Goal: Task Accomplishment & Management: Manage account settings

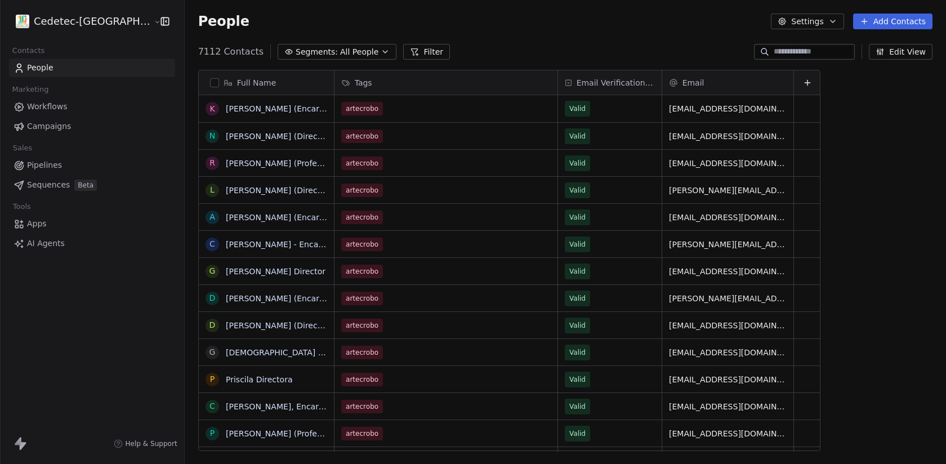
scroll to position [408, 794]
click at [786, 50] on input at bounding box center [813, 51] width 79 height 11
paste input "**********"
type input "**********"
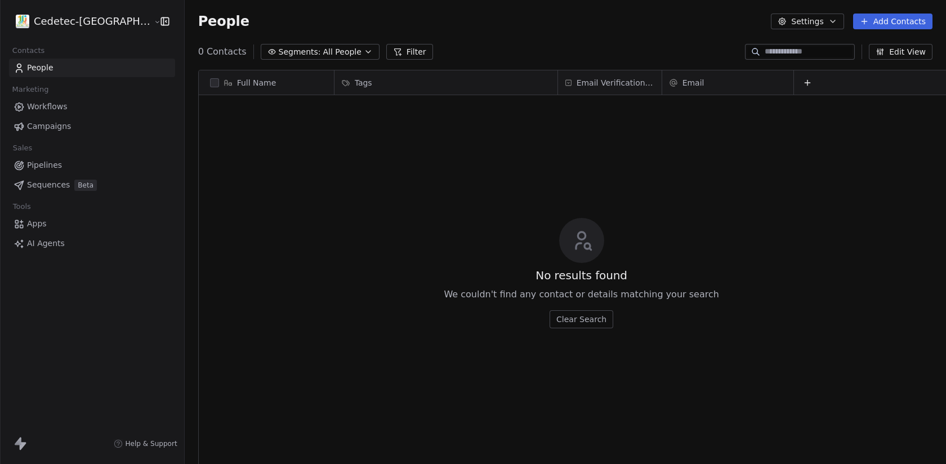
scroll to position [0, 0]
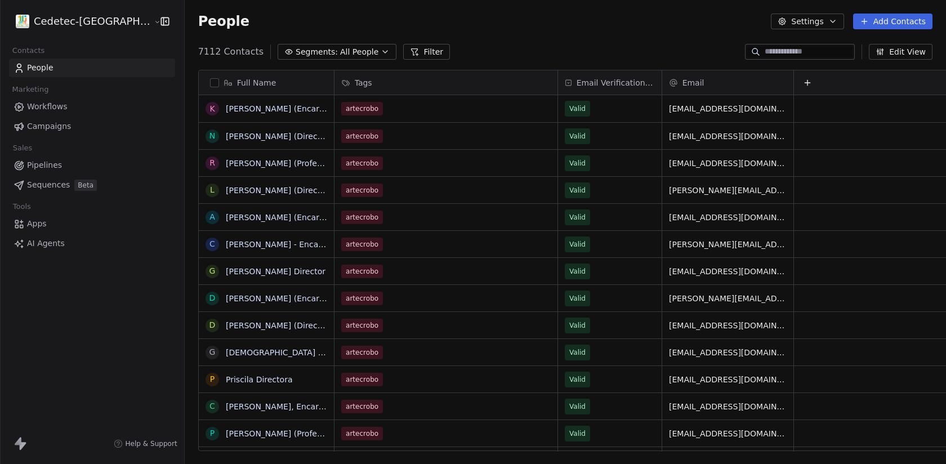
click at [65, 188] on span "Sequences" at bounding box center [48, 185] width 43 height 12
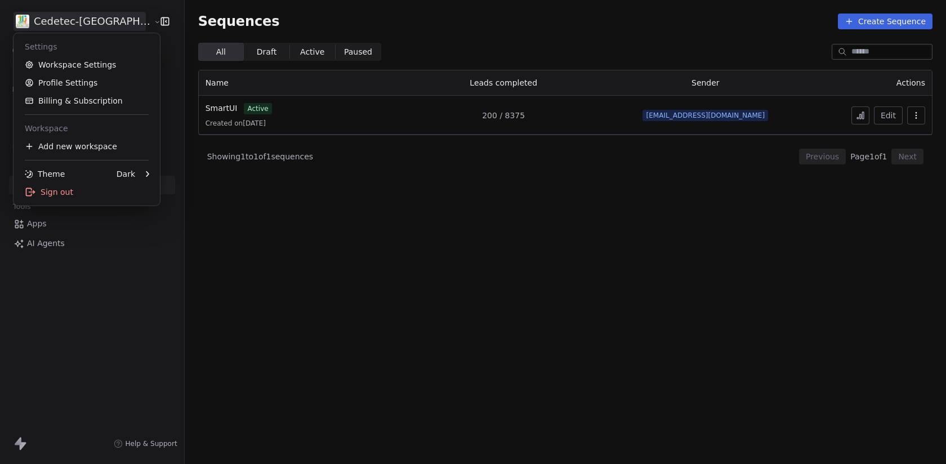
click at [75, 16] on html "Cedetec-Chile Contacts People Marketing Workflows Campaigns Sales Pipelines Seq…" at bounding box center [473, 232] width 946 height 464
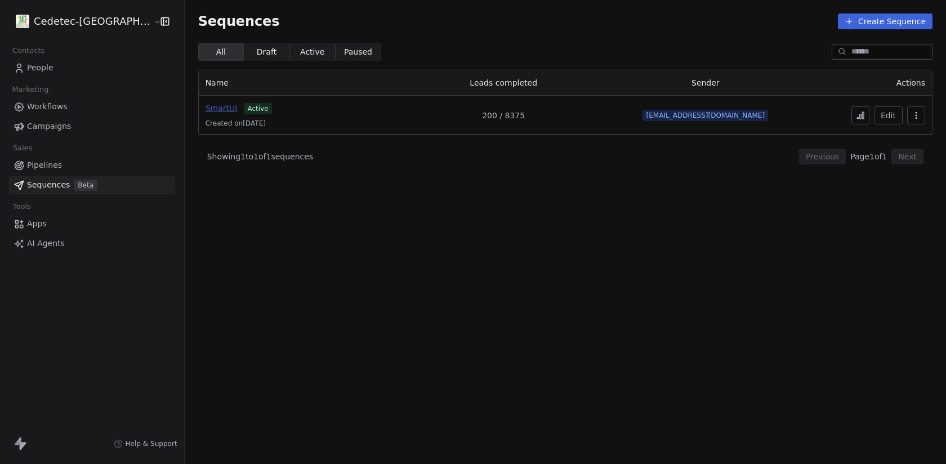
click at [206, 110] on span "SmartUI" at bounding box center [222, 108] width 32 height 9
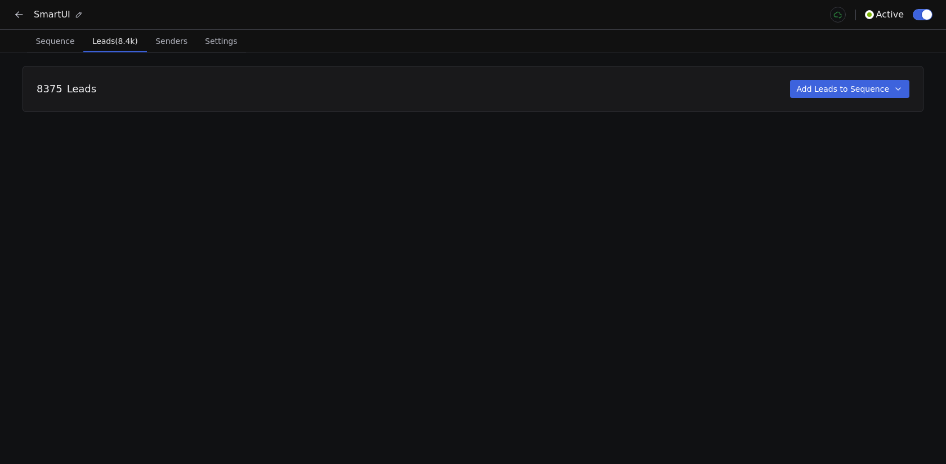
click at [114, 30] on button "Leads (8.4k) Leads (8.4k)" at bounding box center [115, 41] width 64 height 23
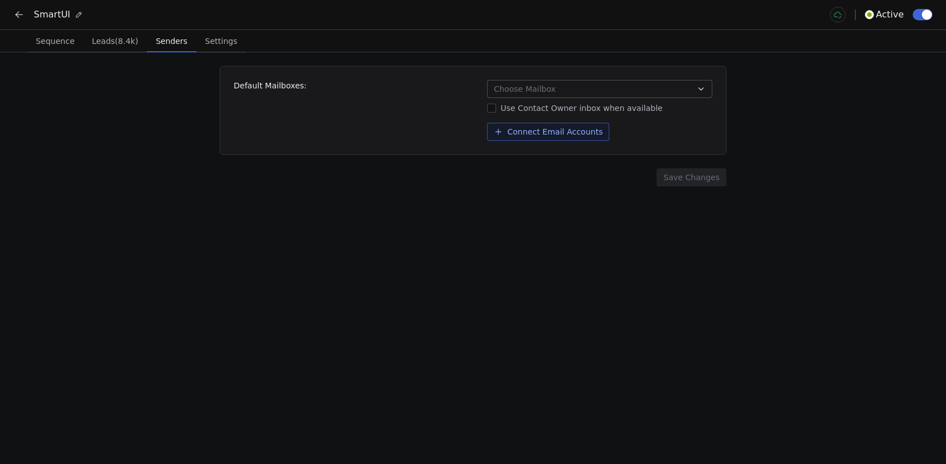
click at [177, 46] on span "Senders" at bounding box center [172, 41] width 41 height 16
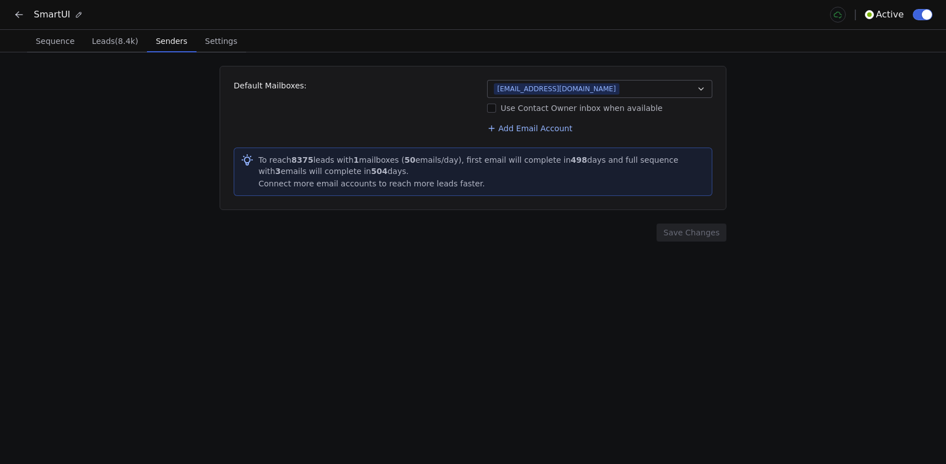
click at [684, 92] on button "[EMAIL_ADDRESS][DOMAIN_NAME]" at bounding box center [599, 89] width 225 height 18
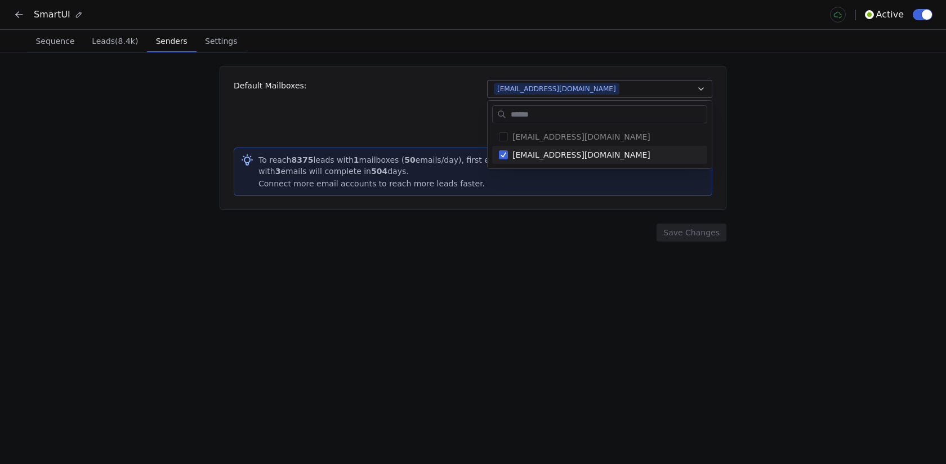
click at [684, 92] on html "SmartUI Active Sequence Sequence Leads (8.4k) Leads (8.4k) Senders Senders Sett…" at bounding box center [473, 232] width 946 height 464
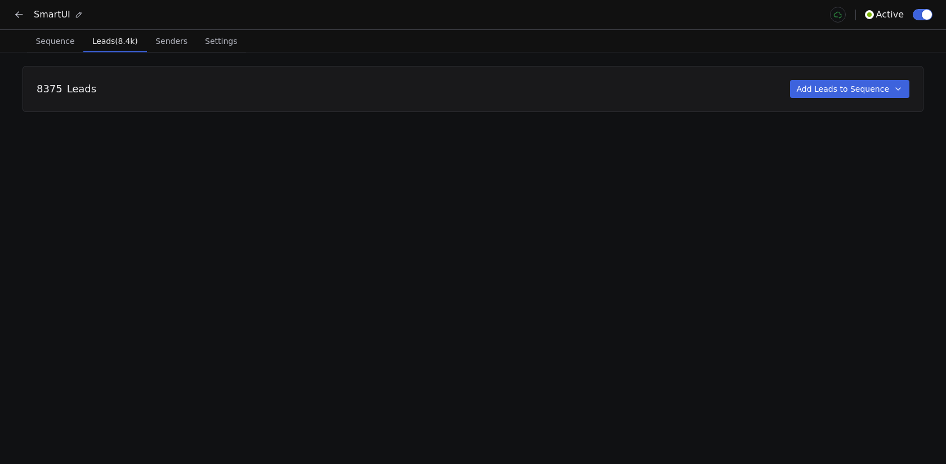
click at [115, 39] on span "Leads (8.4k)" at bounding box center [115, 41] width 55 height 16
click at [78, 92] on span "Leads" at bounding box center [81, 89] width 29 height 15
click at [9, 6] on div "SmartUI Active" at bounding box center [473, 14] width 946 height 29
click at [17, 12] on icon at bounding box center [19, 14] width 11 height 11
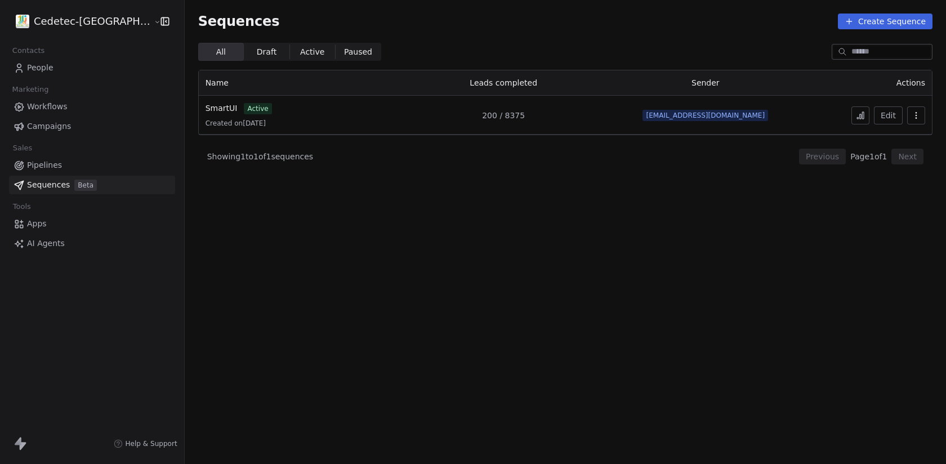
click at [58, 66] on link "People" at bounding box center [92, 68] width 166 height 19
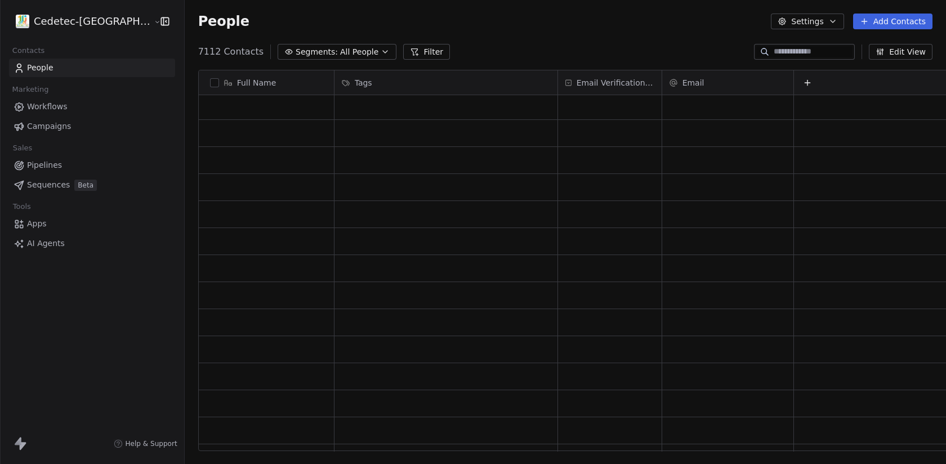
scroll to position [1552, 0]
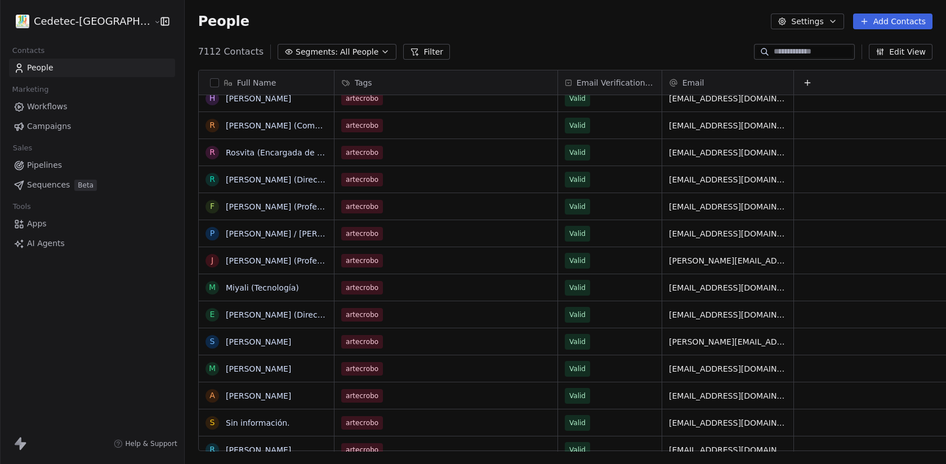
click at [47, 184] on span "Sequences" at bounding box center [48, 185] width 43 height 12
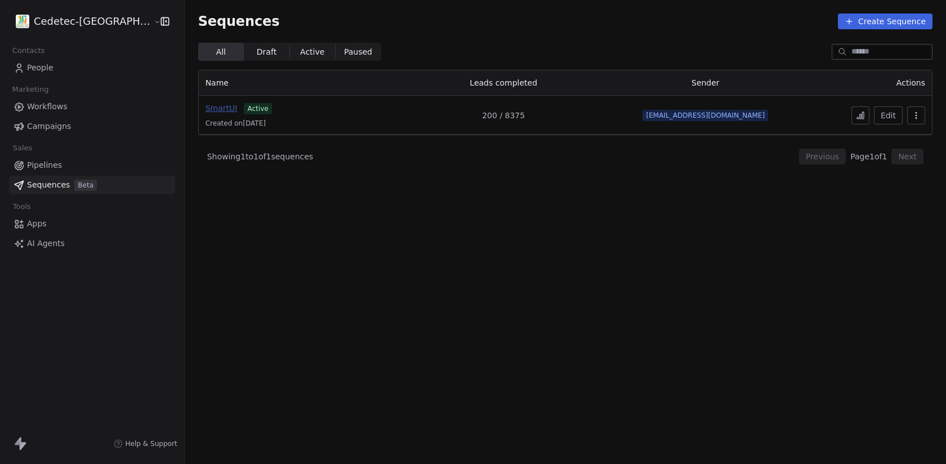
click at [206, 107] on span "SmartUI" at bounding box center [222, 108] width 32 height 9
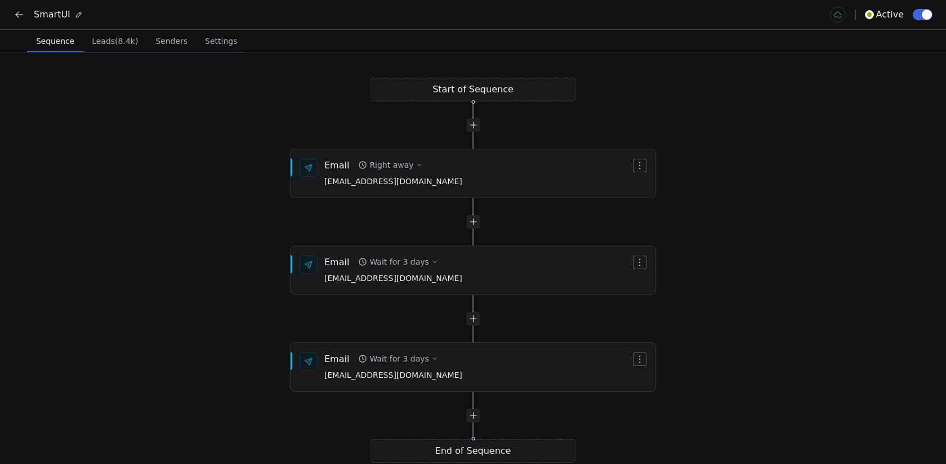
click at [103, 43] on span "Leads (8.4k)" at bounding box center [114, 41] width 55 height 16
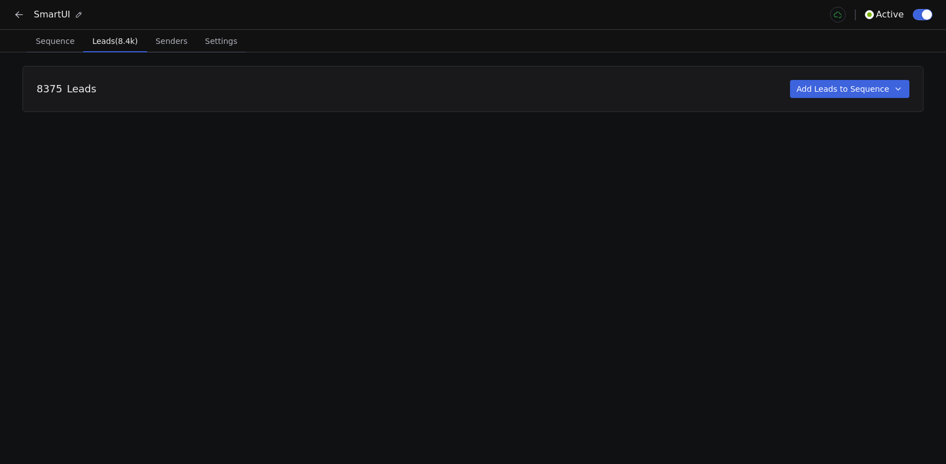
click at [863, 92] on button "Add Leads to Sequence" at bounding box center [850, 89] width 120 height 18
click at [621, 194] on html "SmartUI Active Sequence Sequence Leads (8.4k) Leads (8.4k) Senders Senders Sett…" at bounding box center [473, 232] width 946 height 464
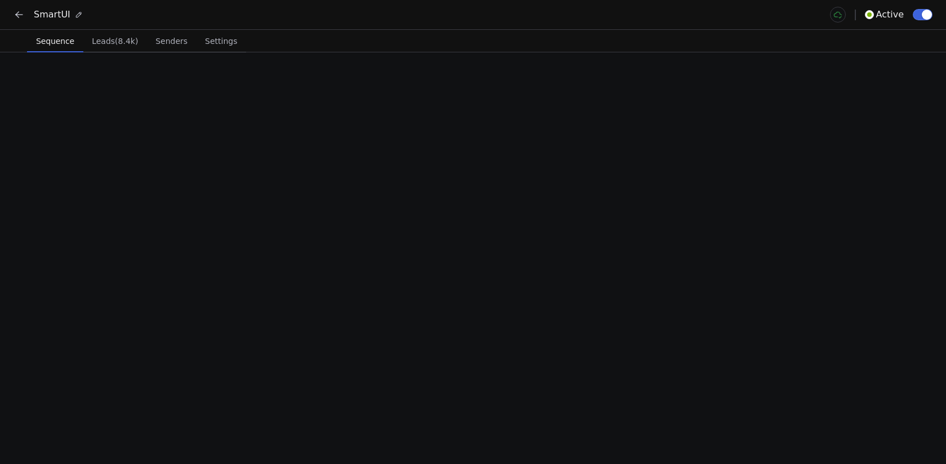
click at [55, 43] on span "Sequence" at bounding box center [55, 41] width 47 height 16
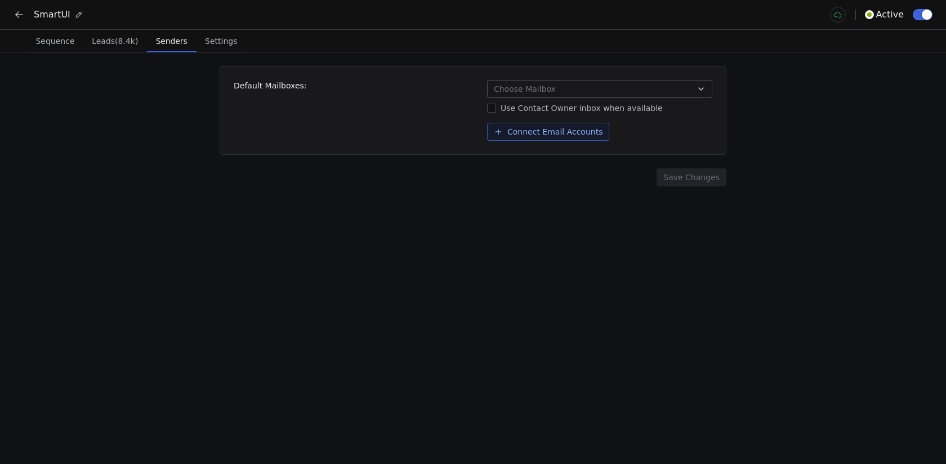
click at [184, 35] on span "Senders" at bounding box center [172, 41] width 41 height 16
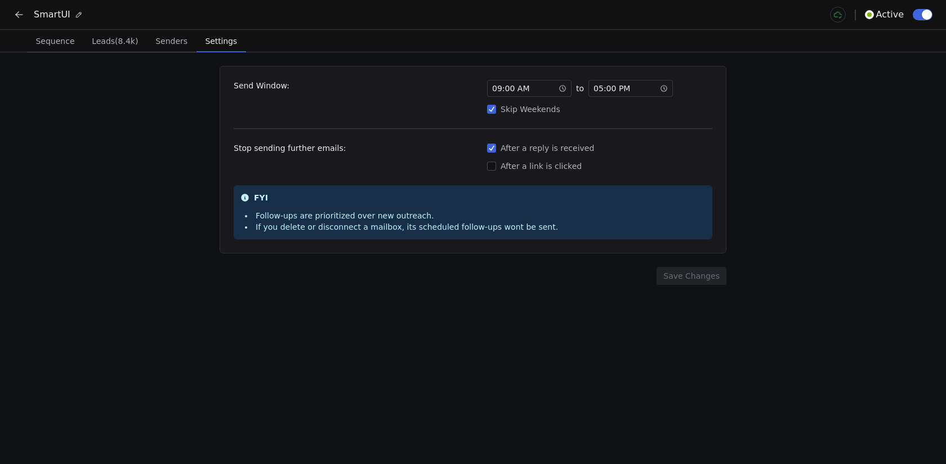
click at [232, 38] on span "Settings" at bounding box center [221, 41] width 41 height 16
click at [21, 15] on icon at bounding box center [19, 15] width 7 height 0
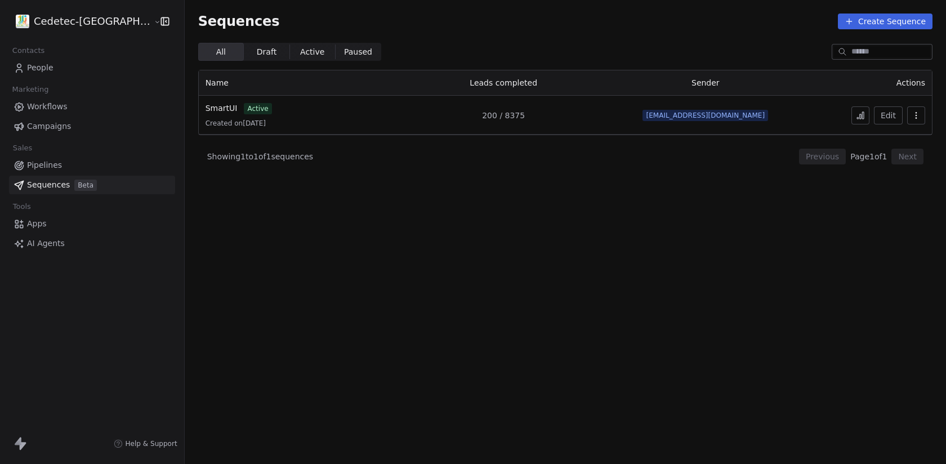
click at [860, 116] on icon at bounding box center [860, 115] width 9 height 9
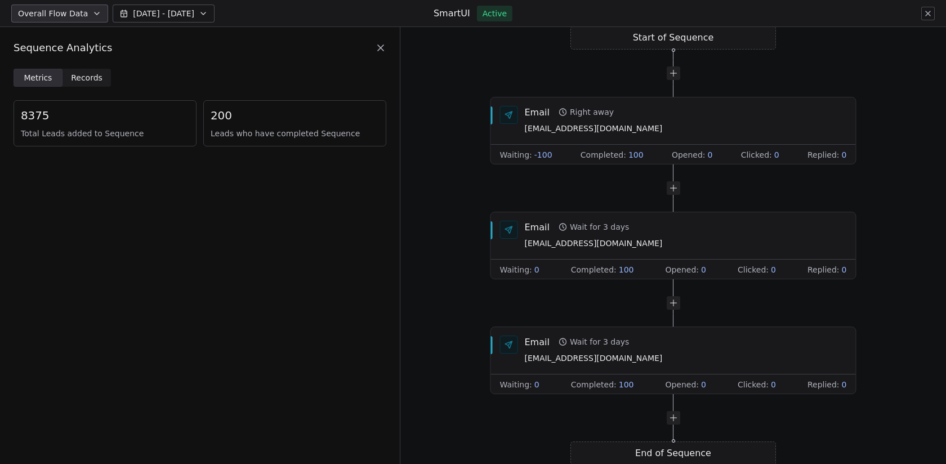
click at [92, 69] on span "Records Records" at bounding box center [87, 78] width 49 height 18
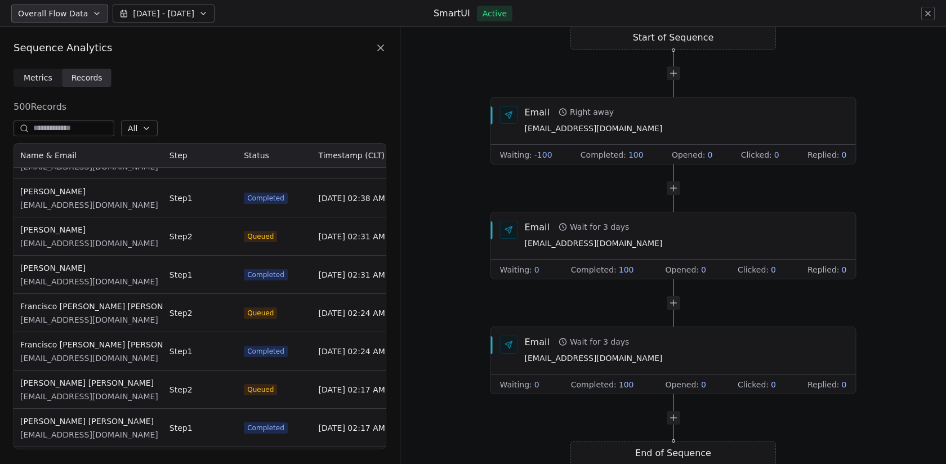
scroll to position [4507, 0]
